Goal: Information Seeking & Learning: Learn about a topic

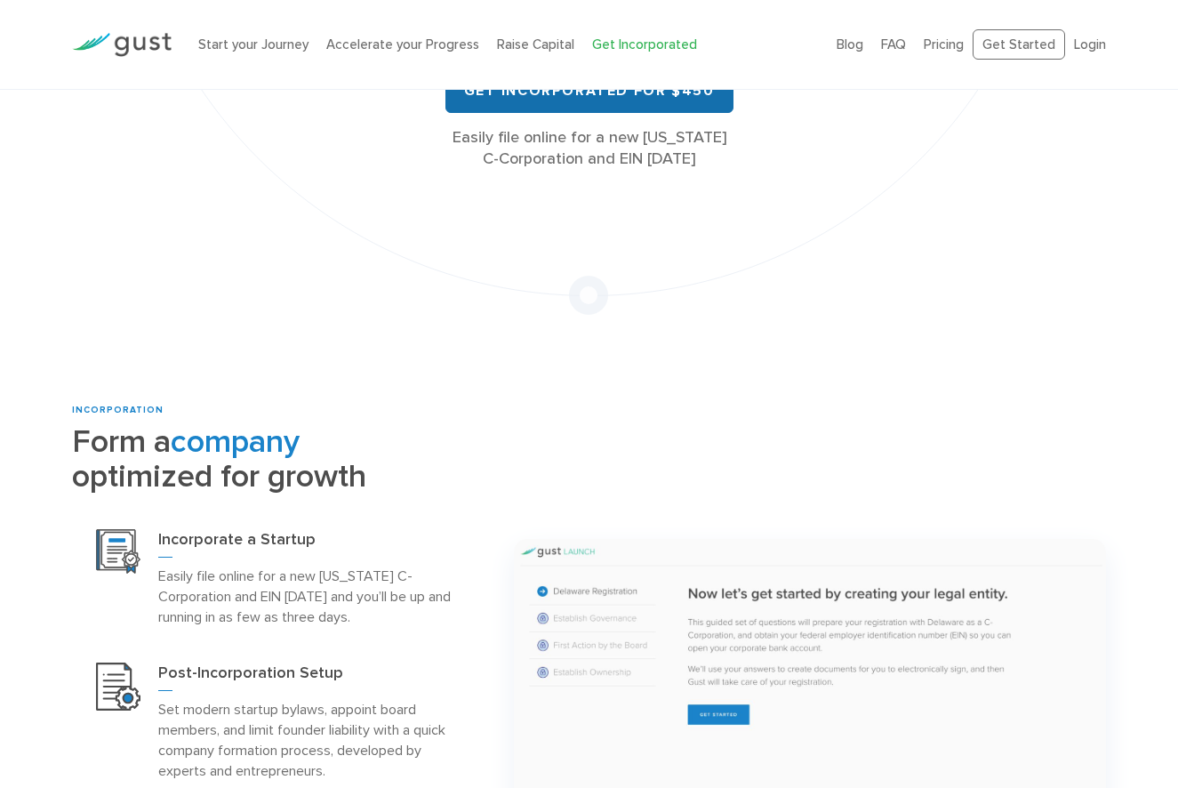
scroll to position [892, 0]
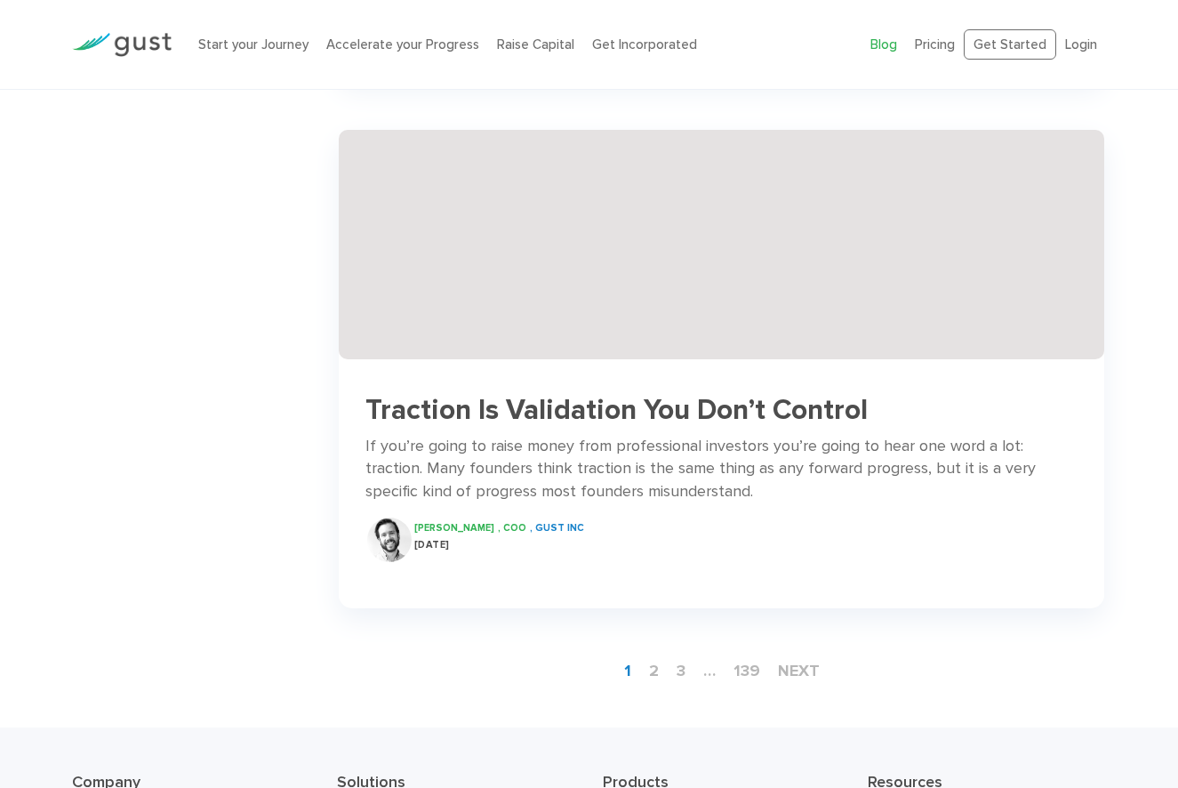
scroll to position [2622, 0]
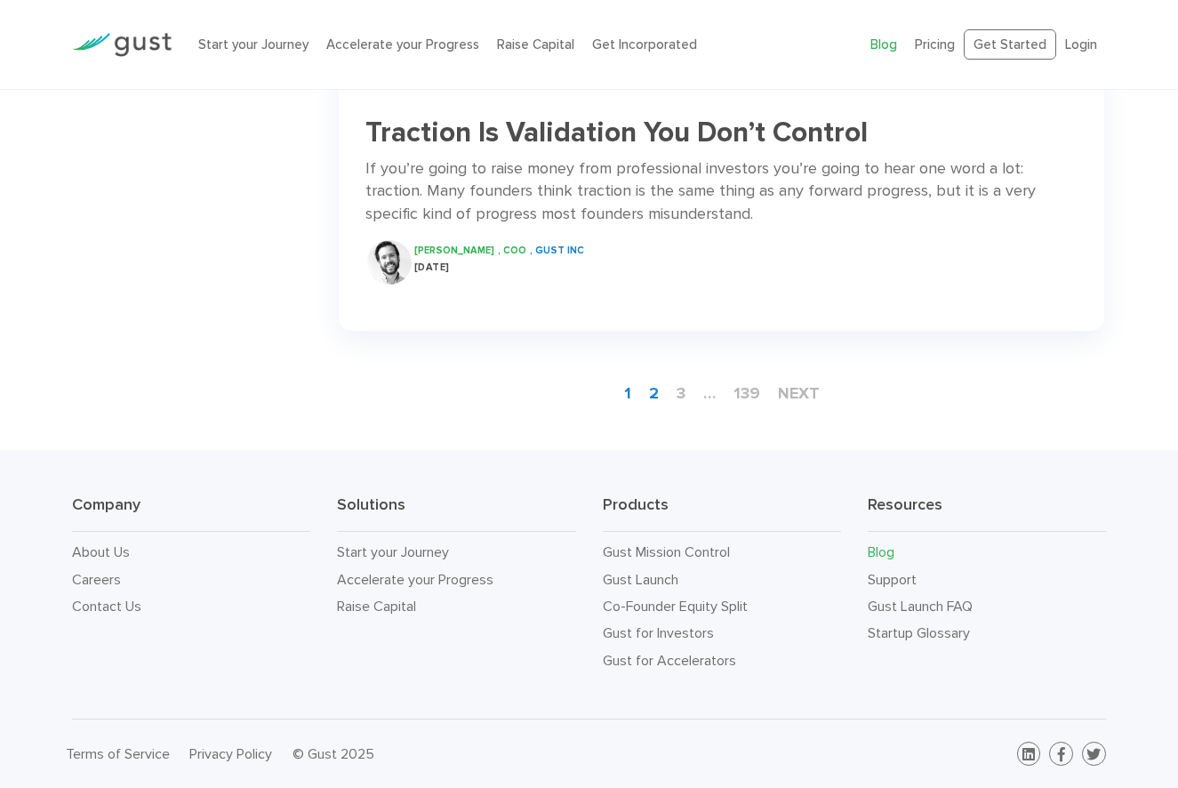
click at [657, 395] on link "2" at bounding box center [654, 393] width 24 height 33
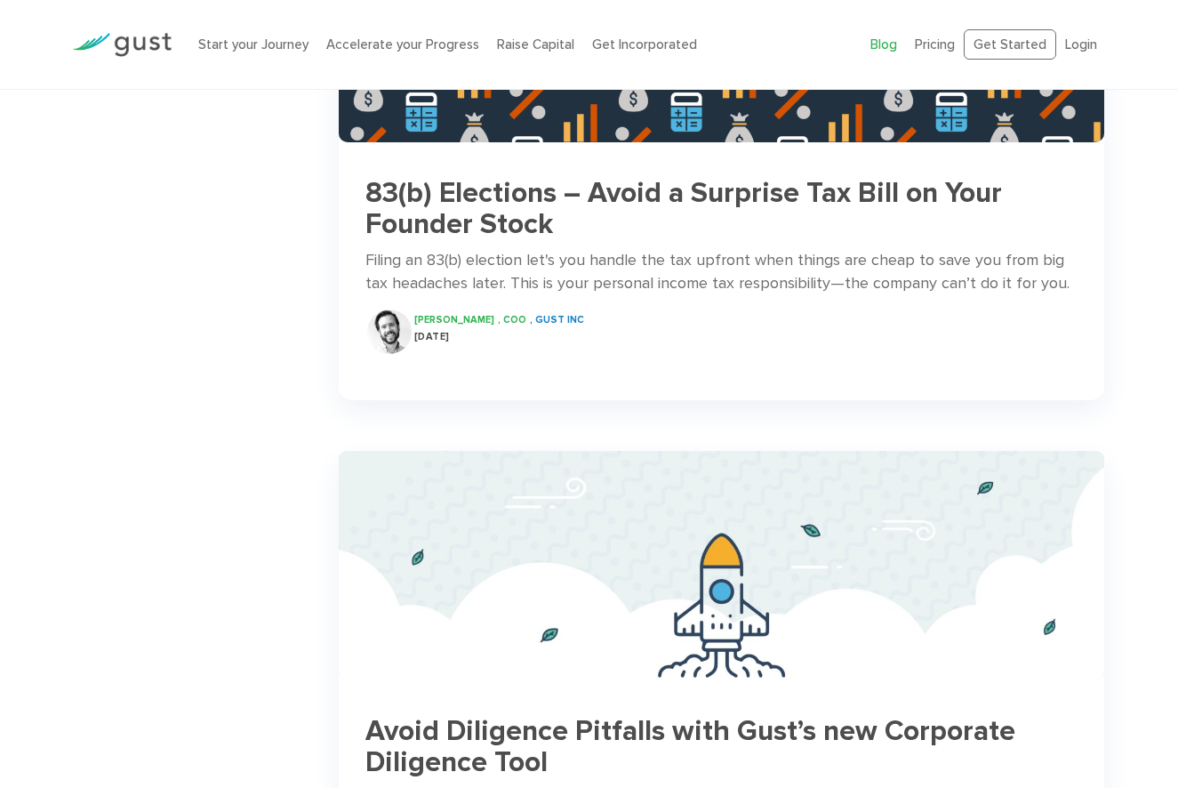
scroll to position [2566, 0]
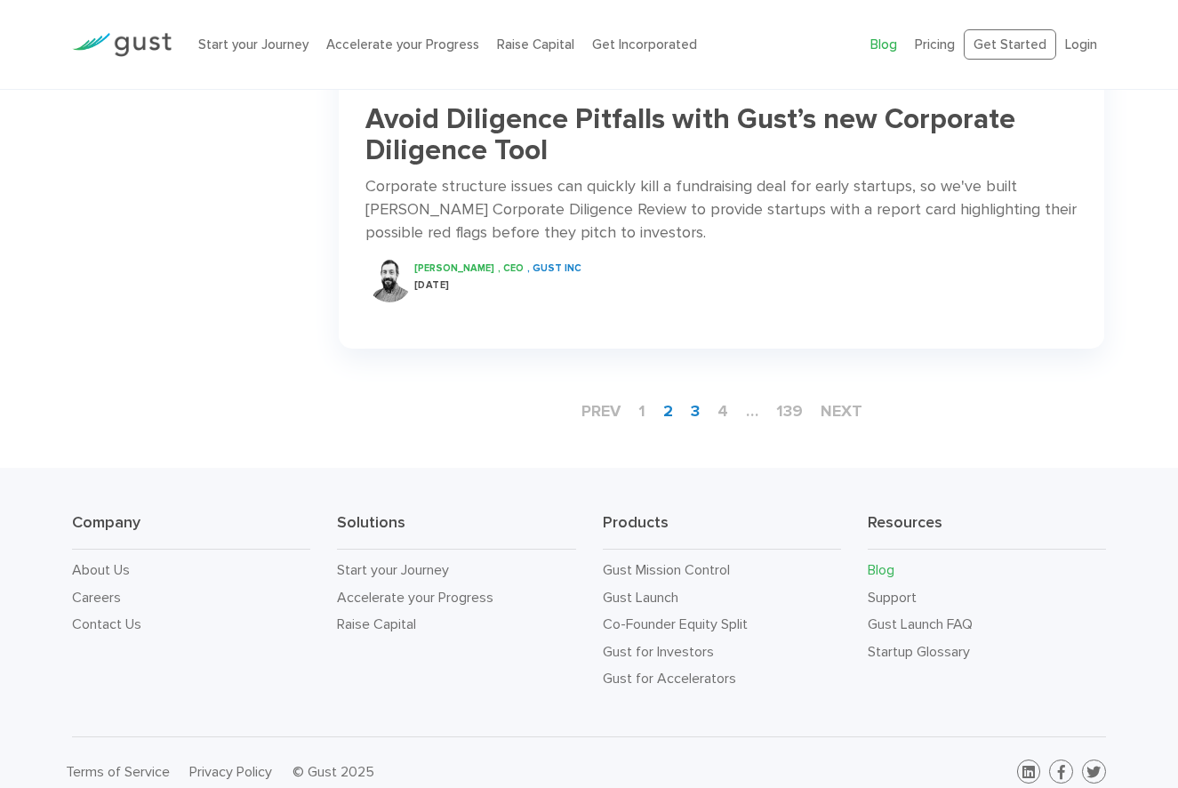
click at [694, 404] on link "3" at bounding box center [695, 411] width 23 height 33
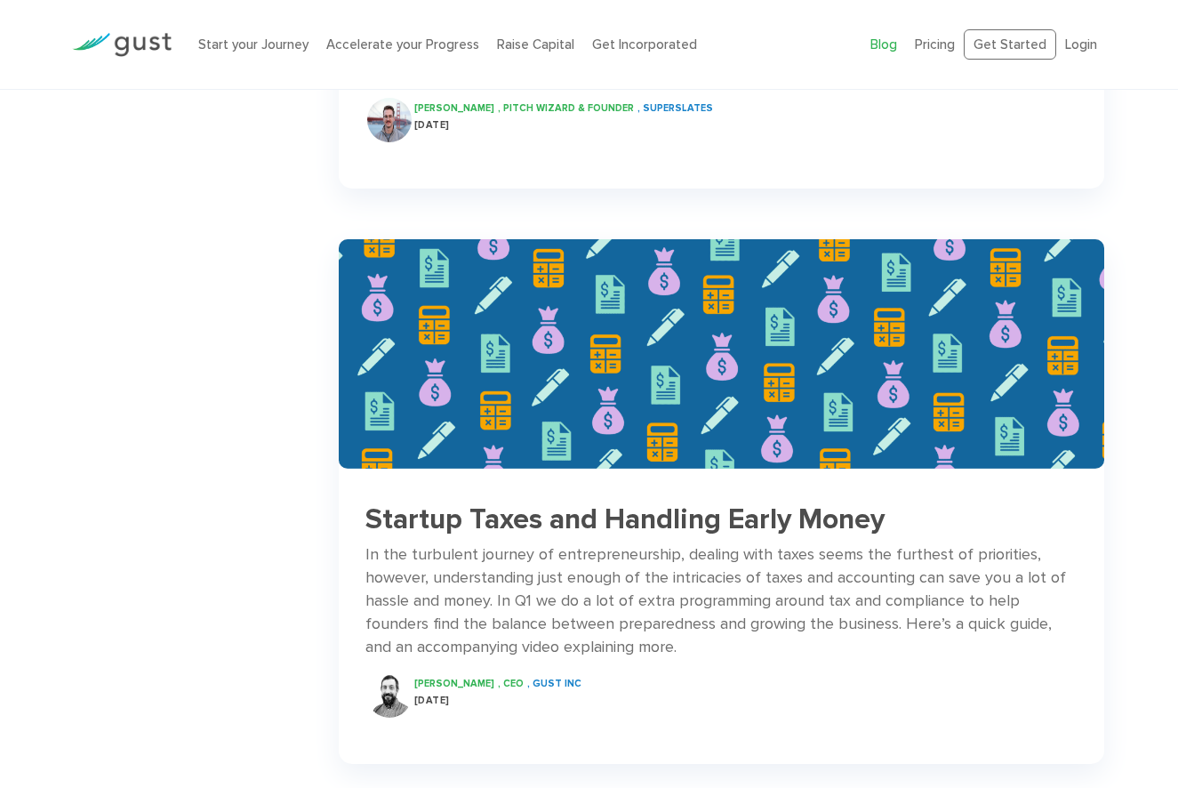
scroll to position [2684, 0]
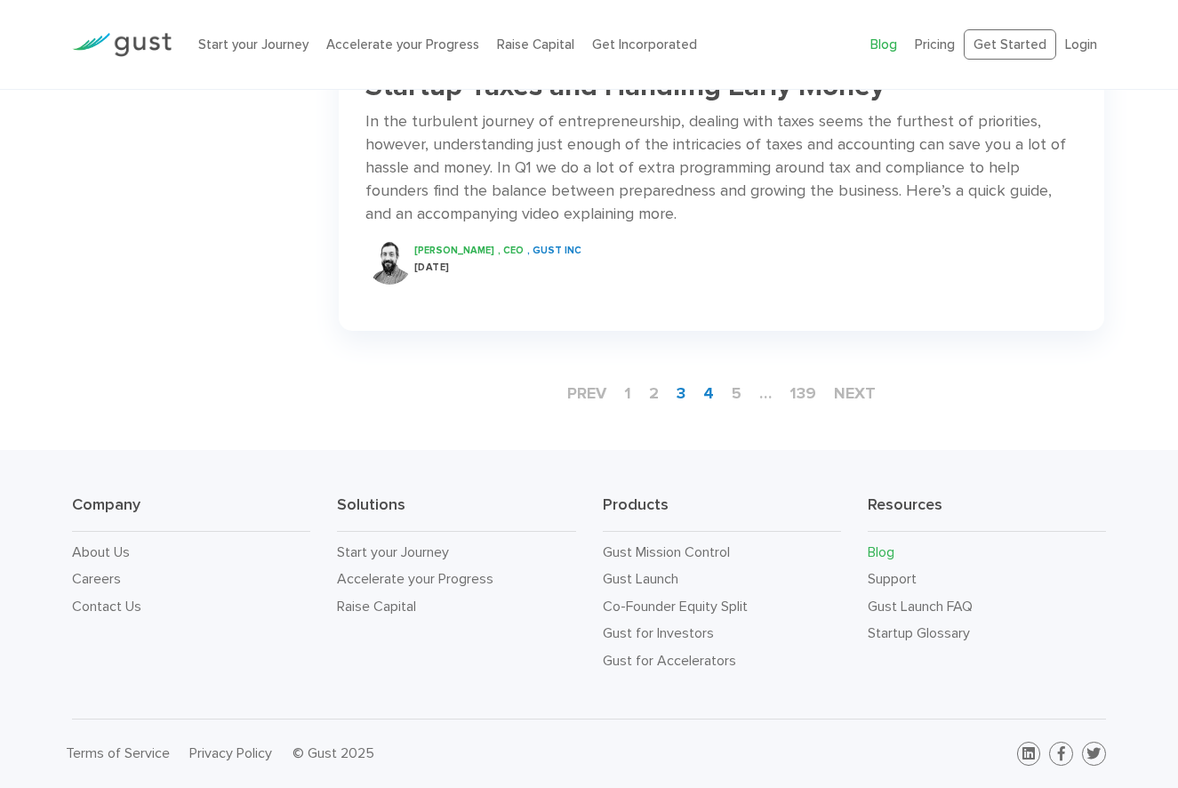
click at [710, 386] on link "4" at bounding box center [708, 393] width 25 height 33
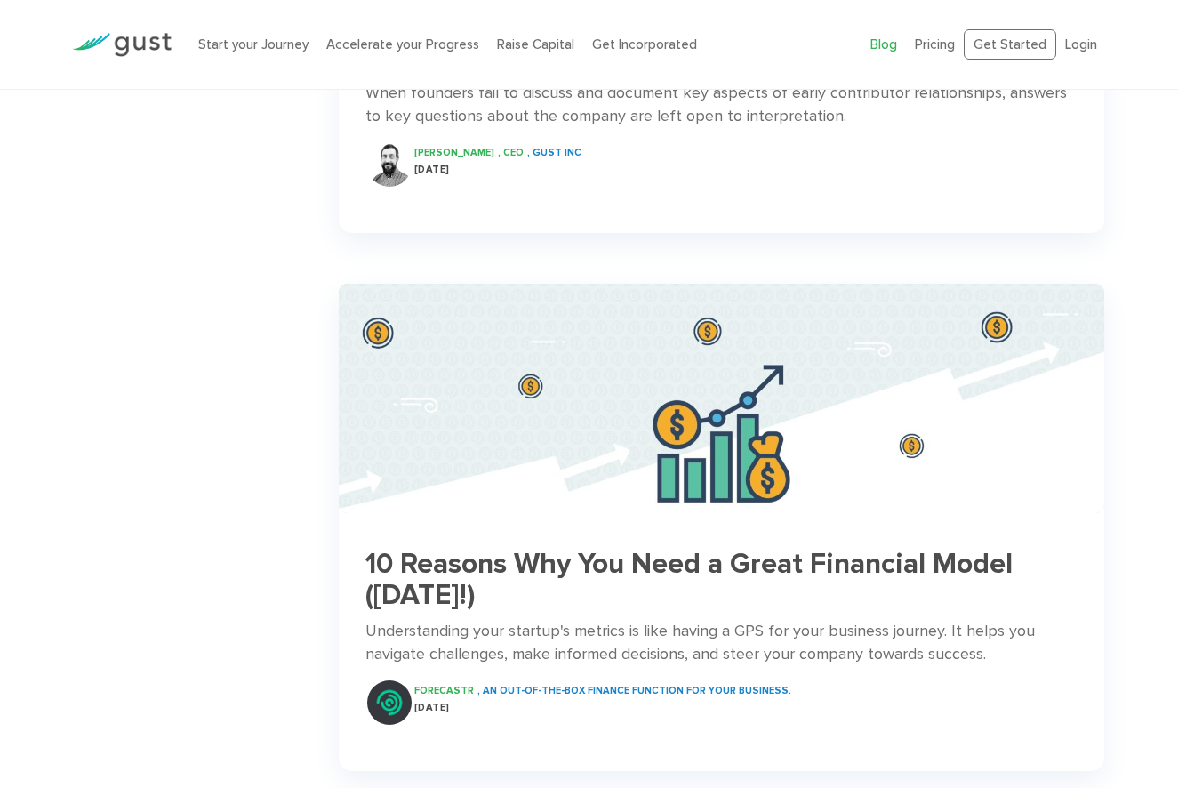
scroll to position [2150, 0]
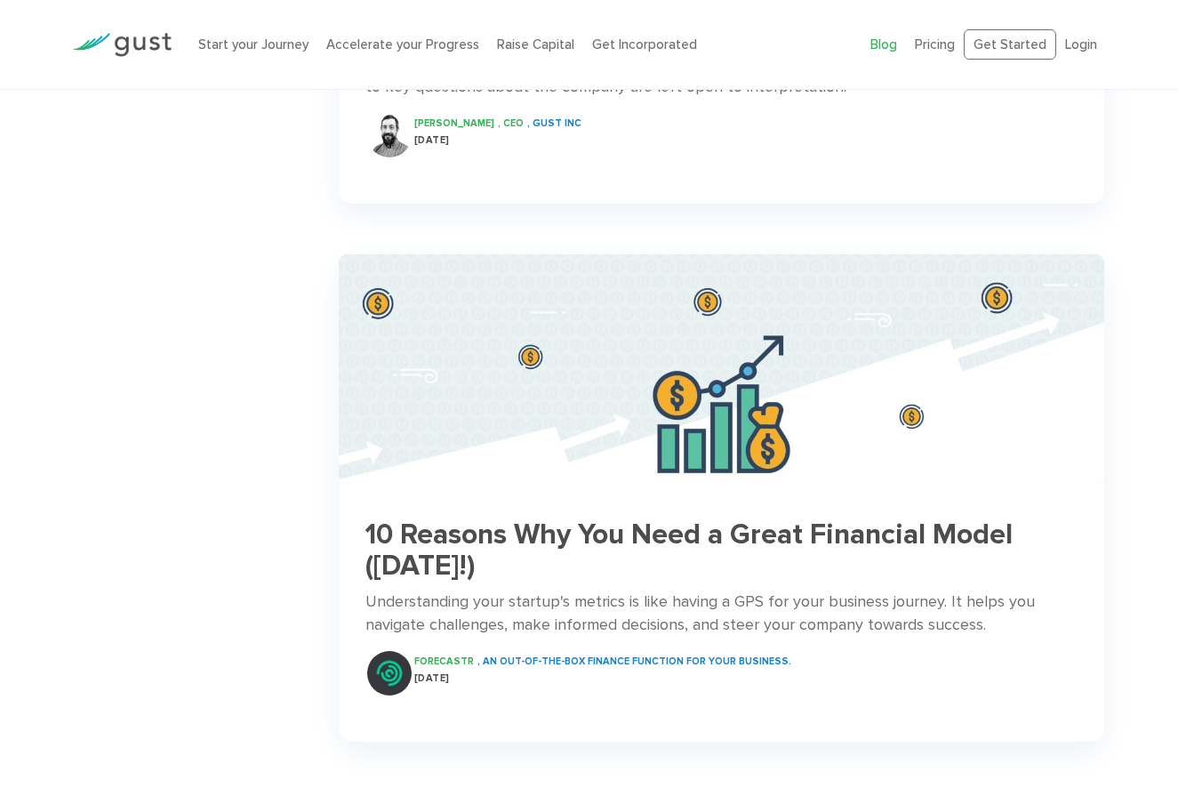
click at [492, 528] on h3 "10 Reasons Why You Need a Great Financial Model ([DATE]!)" at bounding box center [721, 550] width 711 height 62
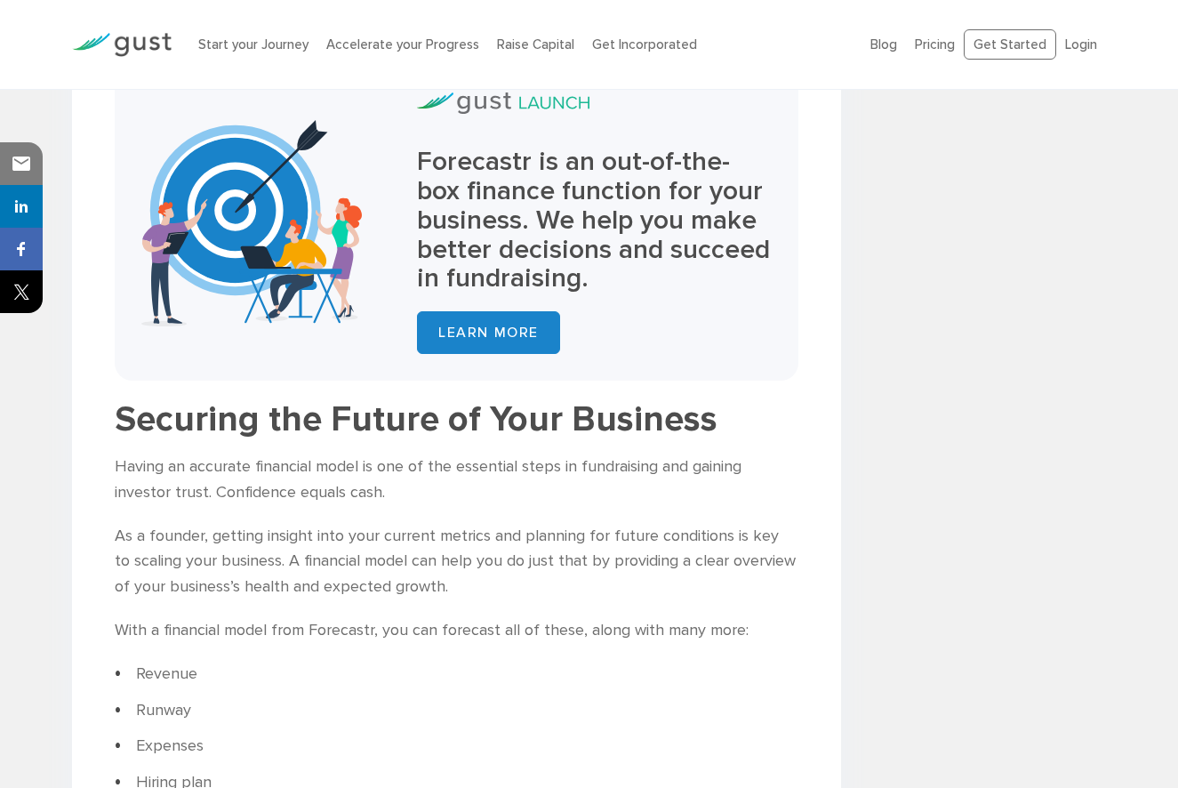
scroll to position [5556, 0]
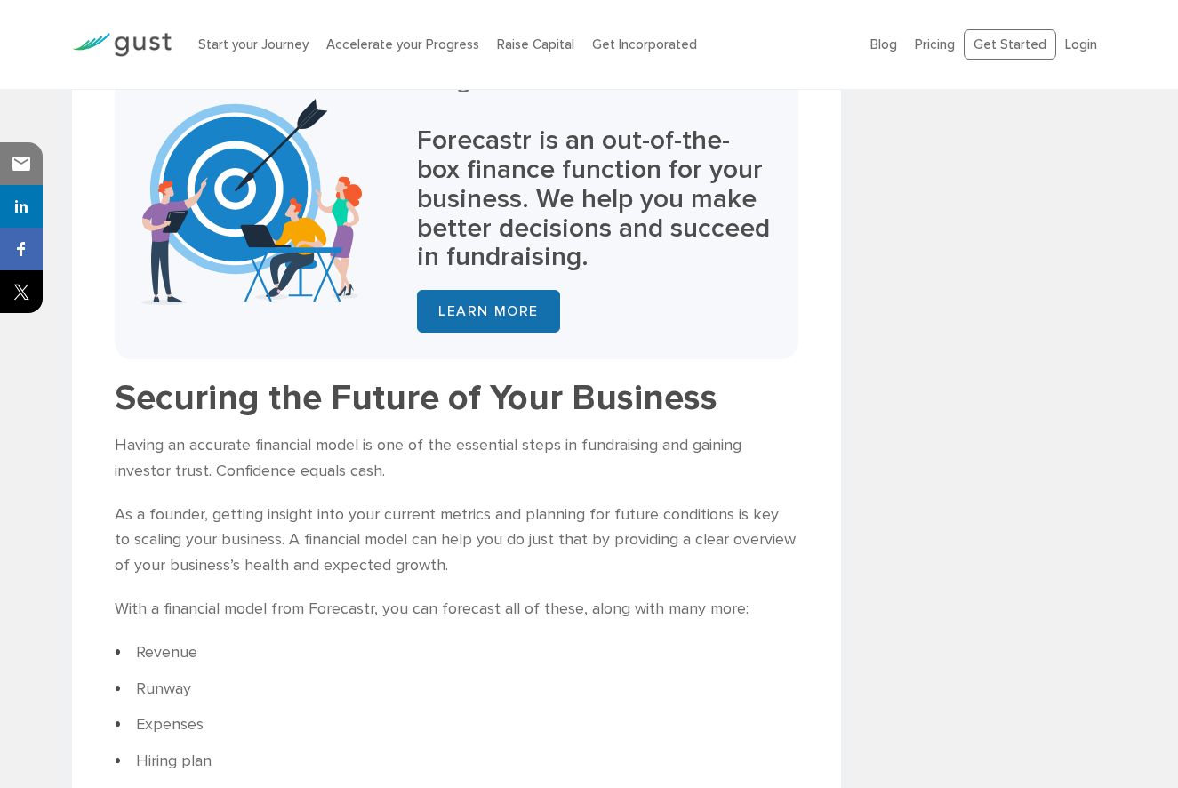
click at [446, 290] on link "Learn More" at bounding box center [488, 311] width 143 height 43
